Goal: Task Accomplishment & Management: Use online tool/utility

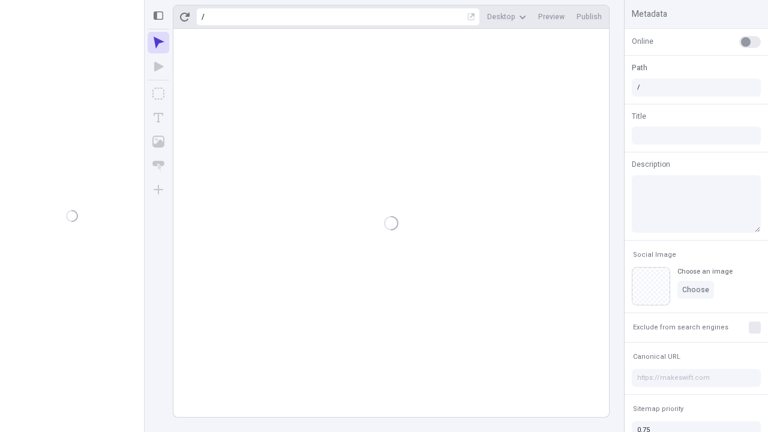
type input "/deep-link-curis"
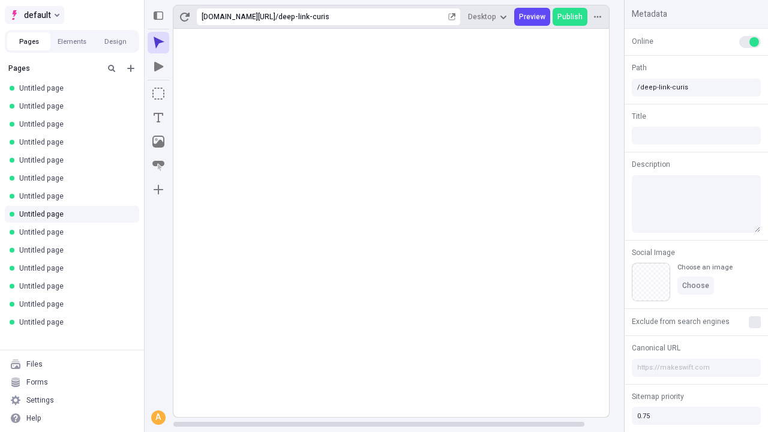
click at [34, 15] on span "default" at bounding box center [37, 15] width 27 height 14
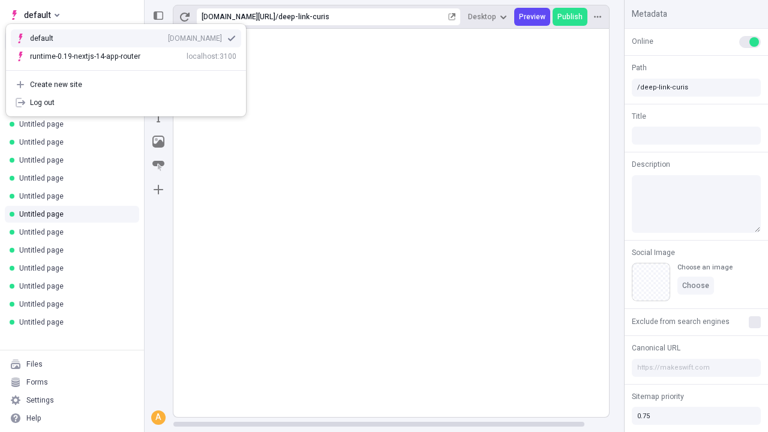
click at [168, 36] on div "[DOMAIN_NAME]" at bounding box center [195, 39] width 54 height 10
click at [131, 68] on icon "Add new" at bounding box center [130, 68] width 7 height 7
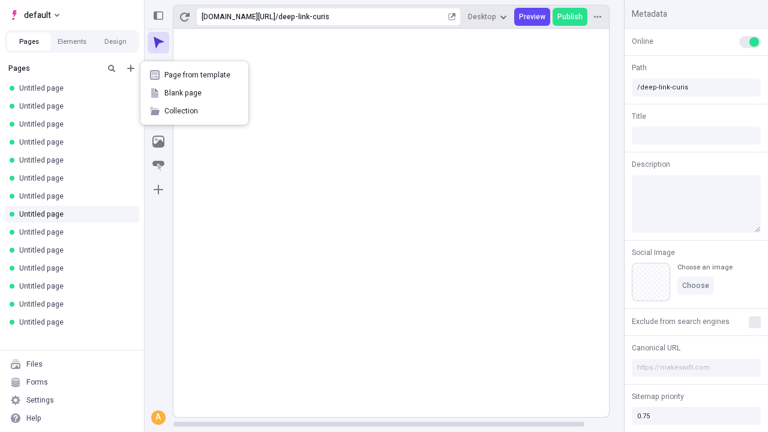
click at [194, 93] on span "Blank page" at bounding box center [201, 93] width 74 height 10
type input "/deep-link-tamen"
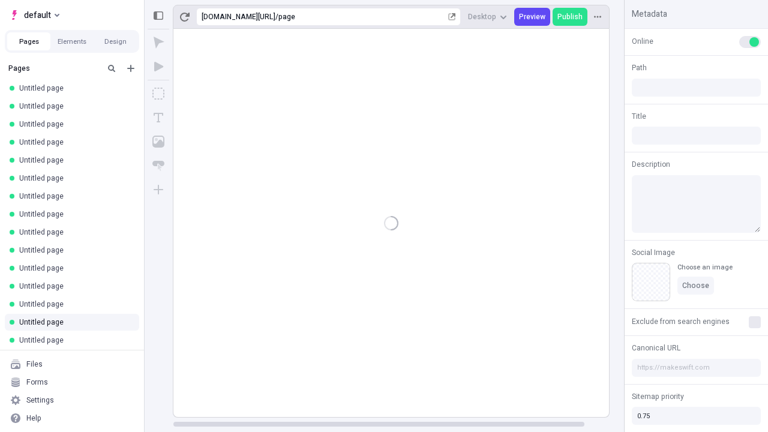
type input "/page"
